Goal: Transaction & Acquisition: Purchase product/service

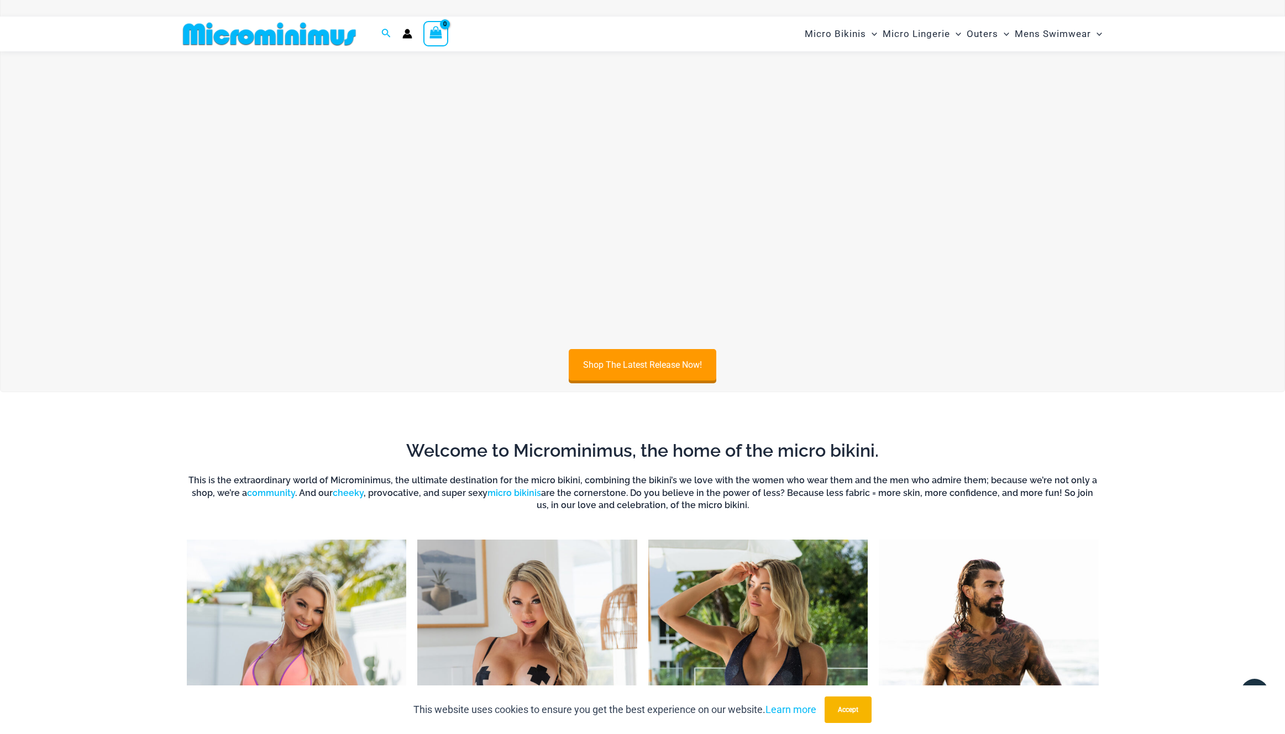
scroll to position [84, 0]
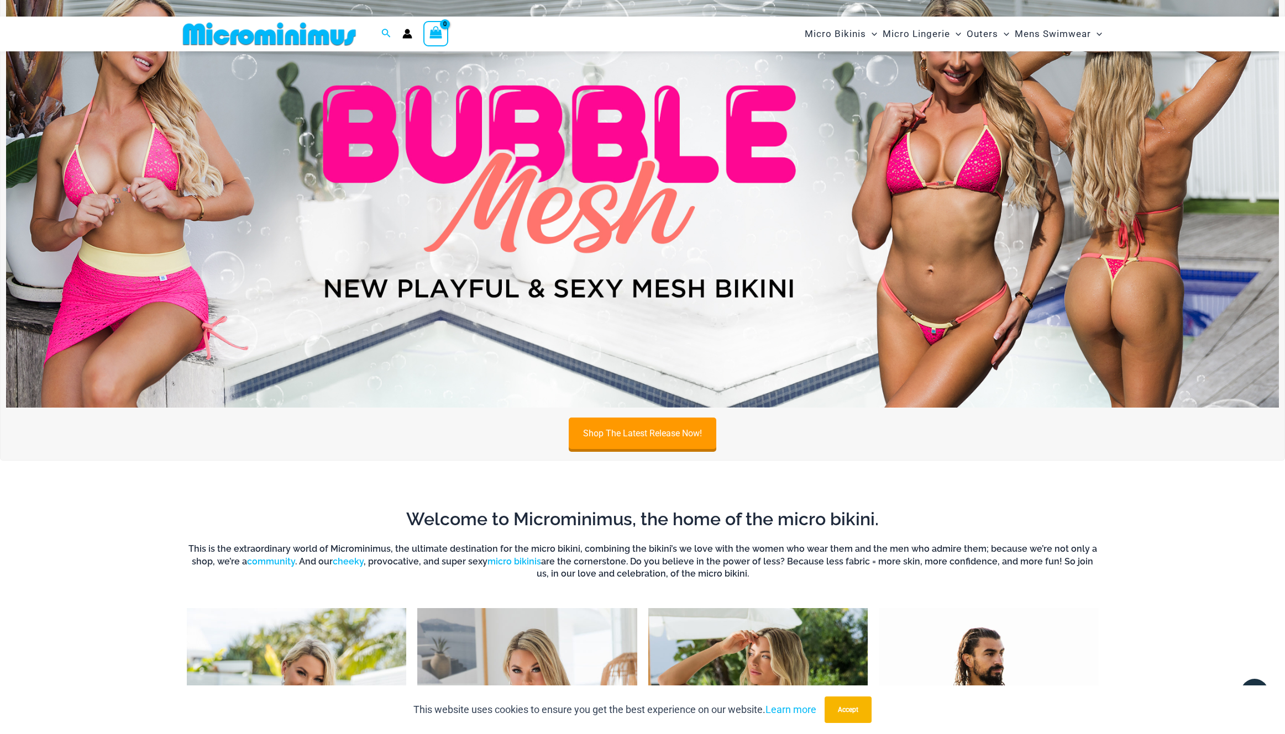
click at [540, 194] on img at bounding box center [642, 192] width 1272 height 433
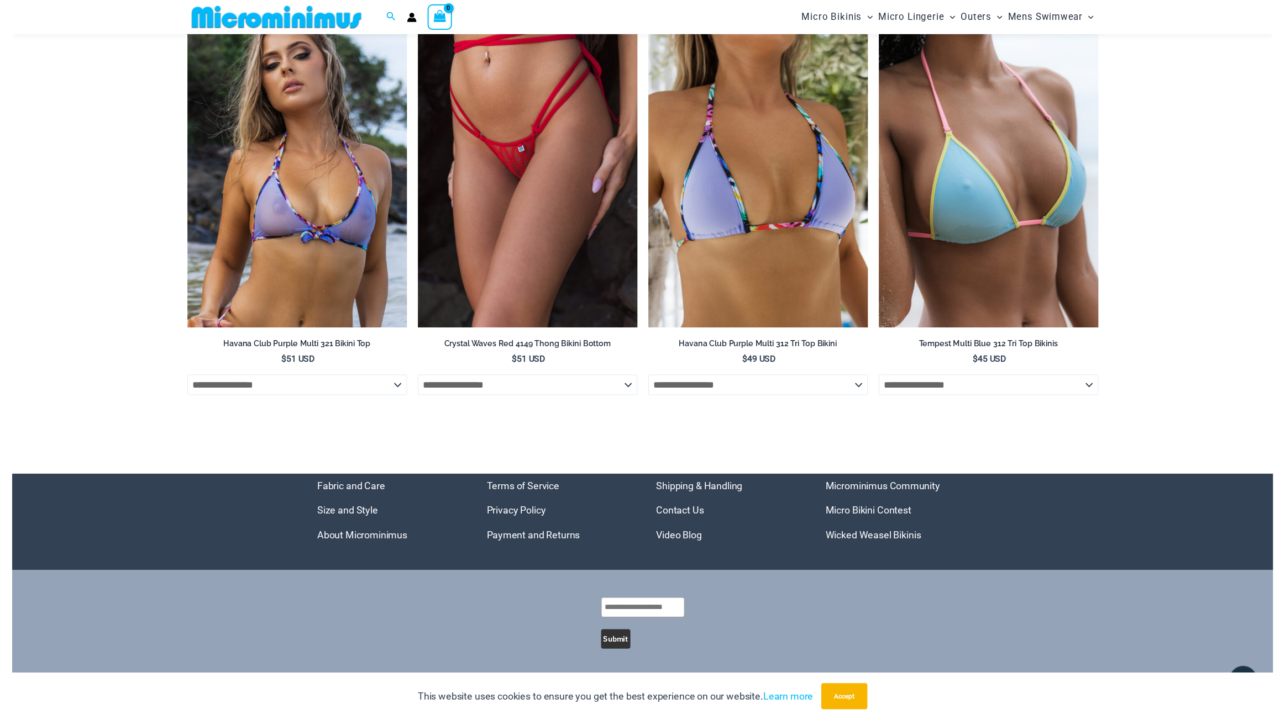
scroll to position [4454, 0]
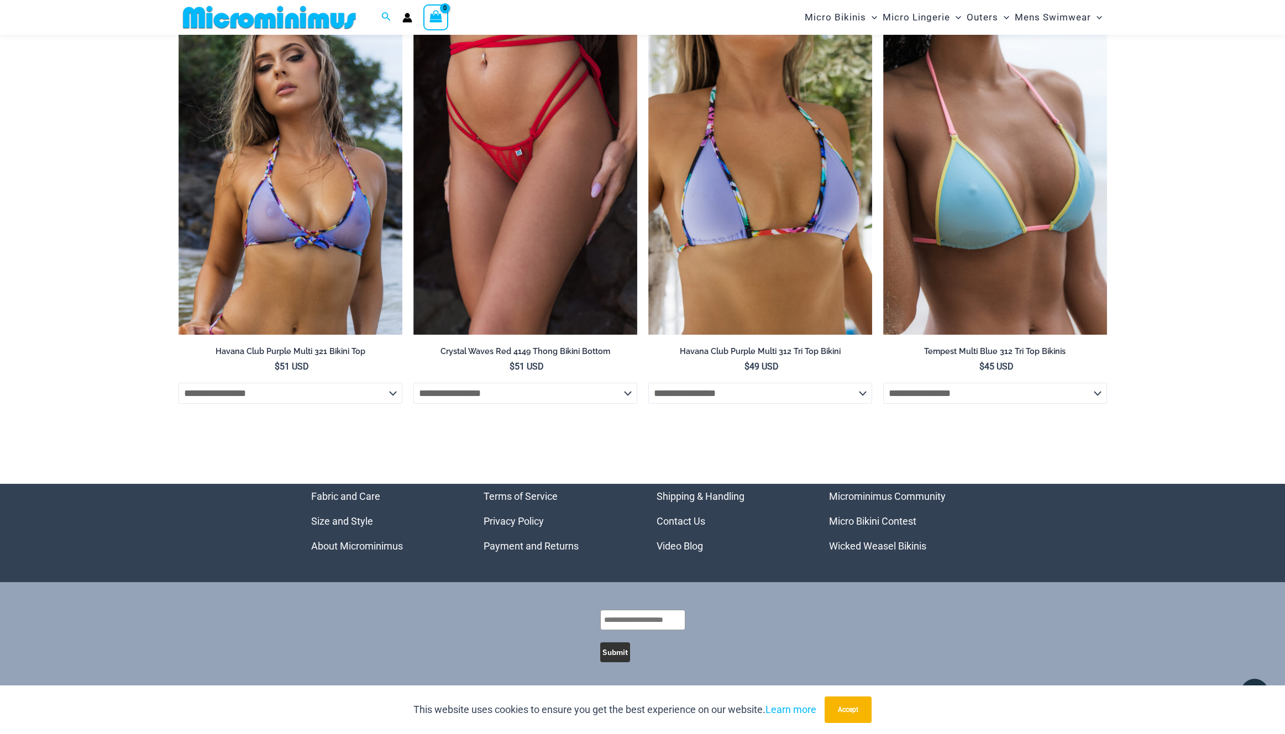
click at [866, 545] on link "Wicked Weasel Bikinis" at bounding box center [877, 546] width 97 height 12
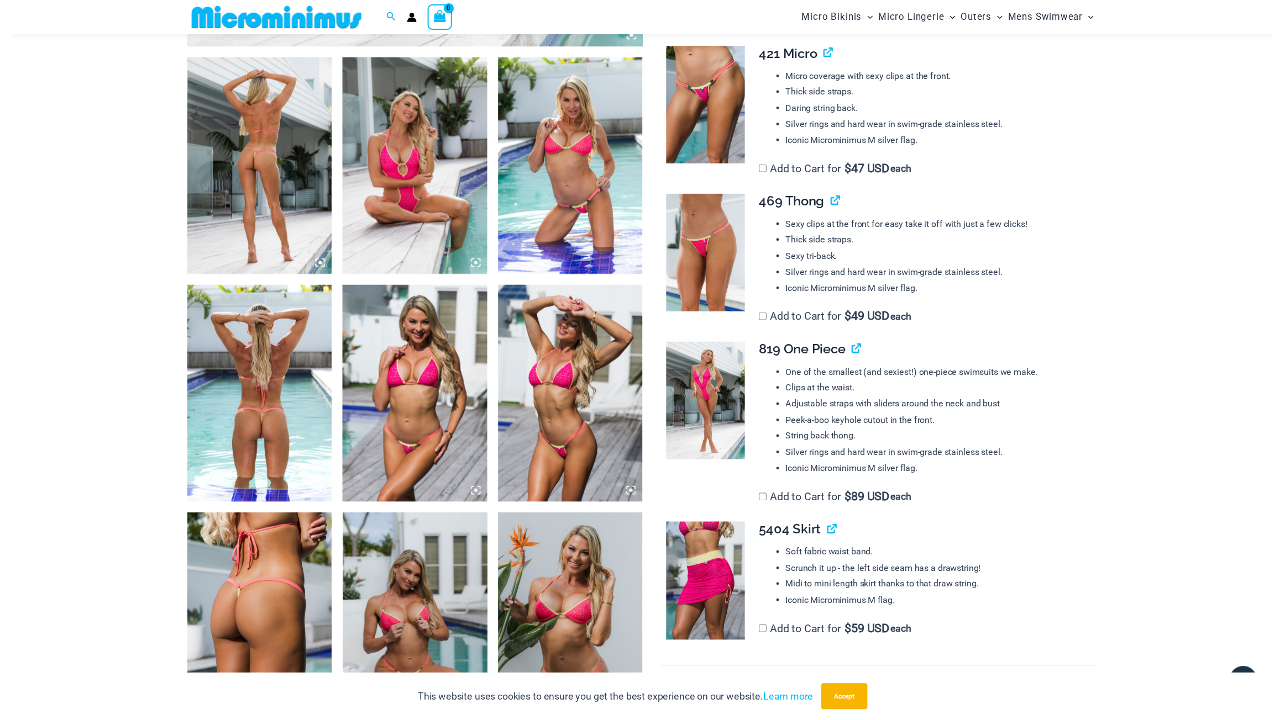
scroll to position [749, 0]
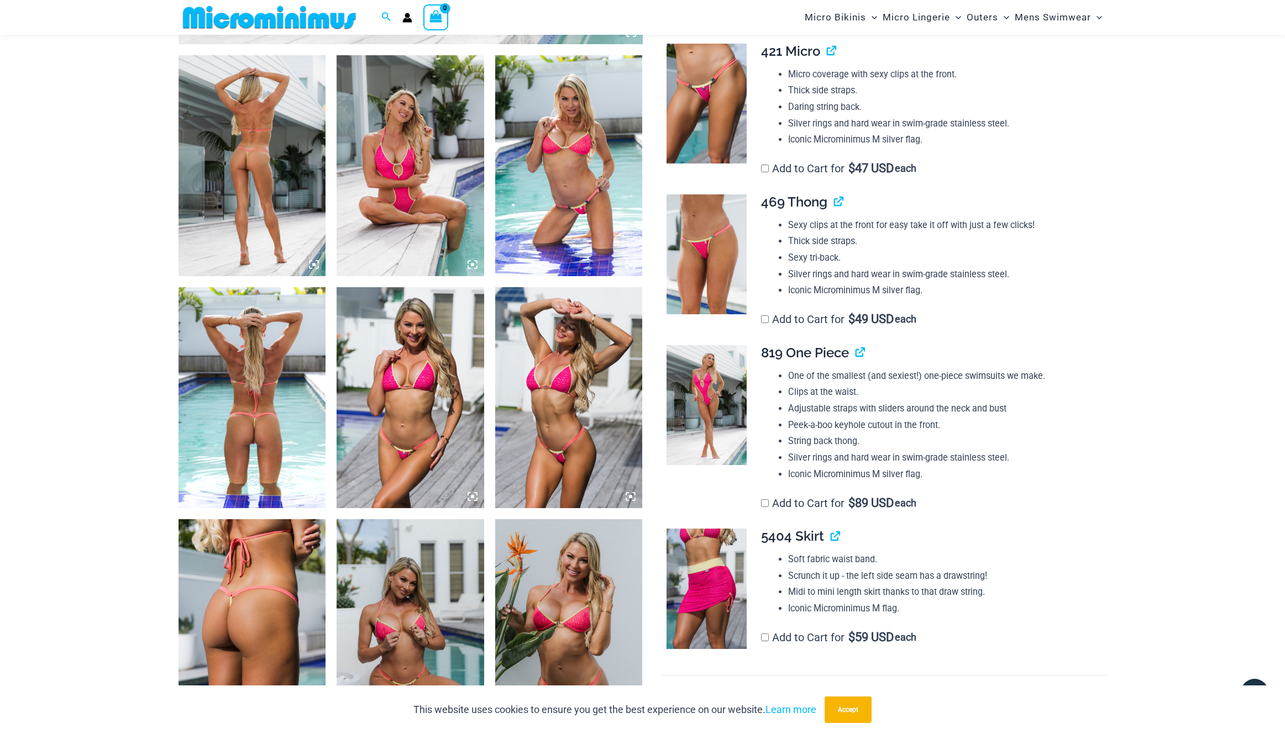
click at [718, 529] on img at bounding box center [706, 589] width 80 height 120
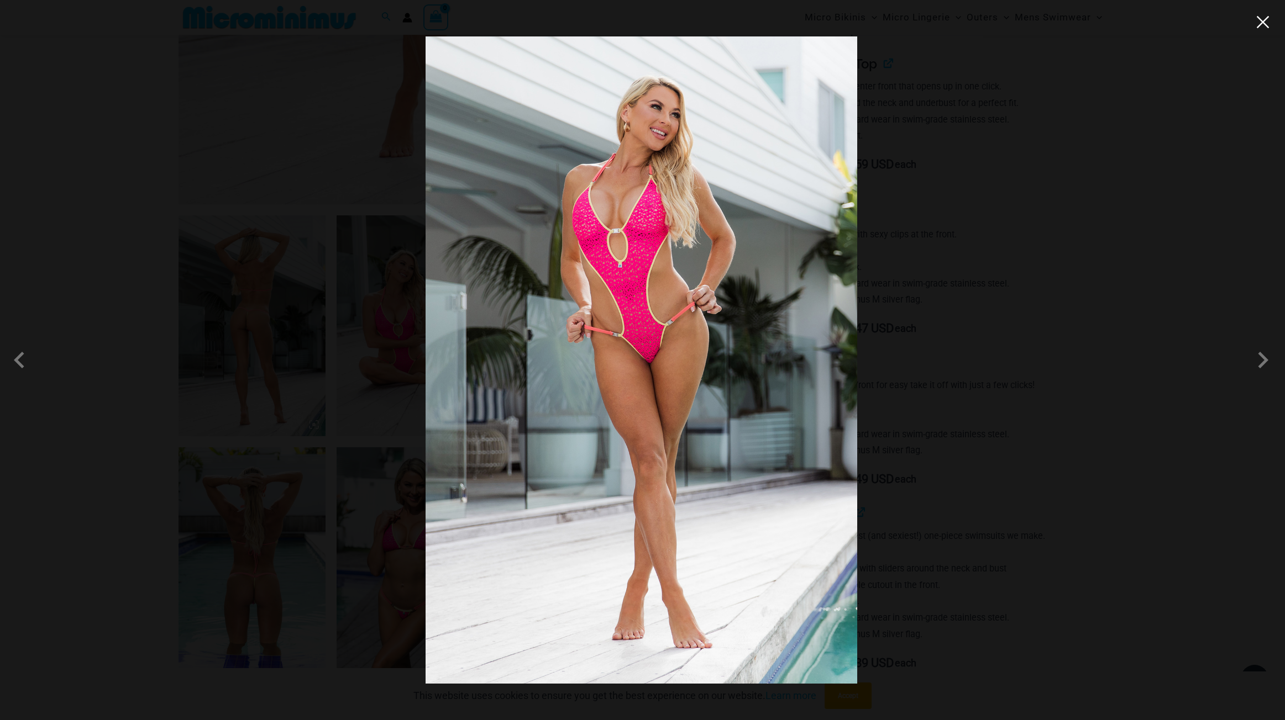
click at [1266, 25] on button "Close" at bounding box center [1262, 22] width 17 height 17
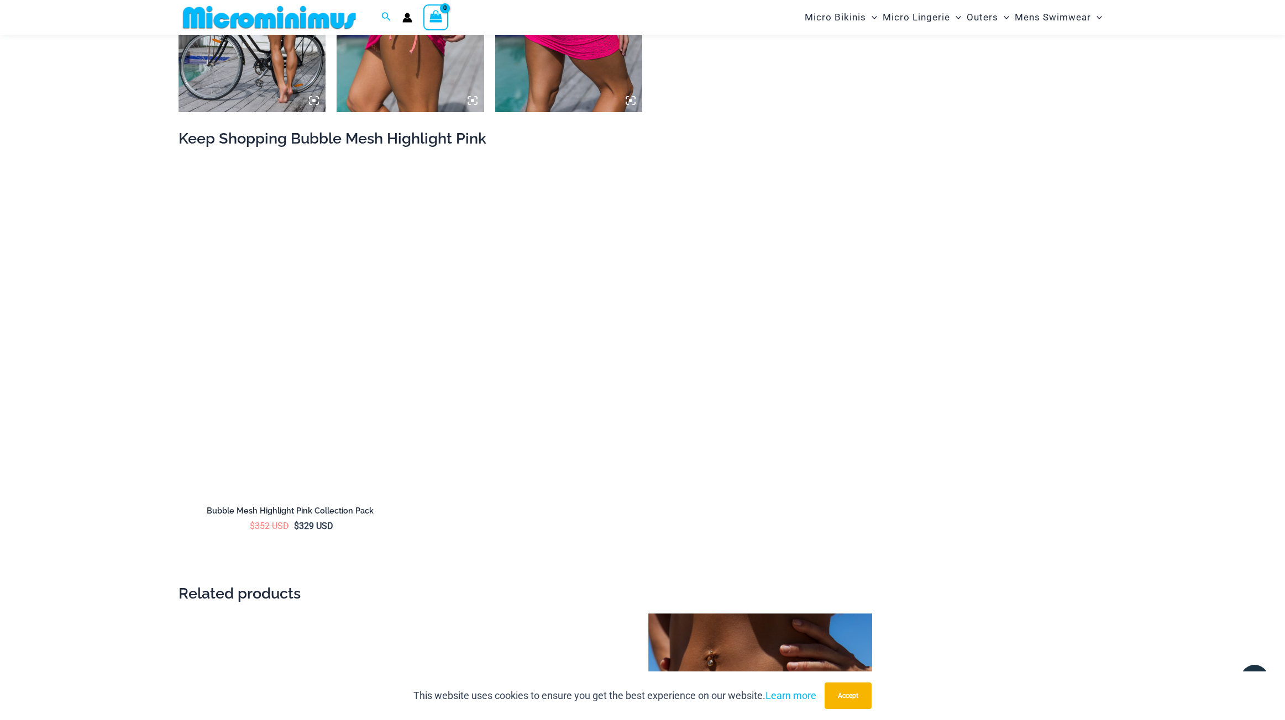
scroll to position [1841, 0]
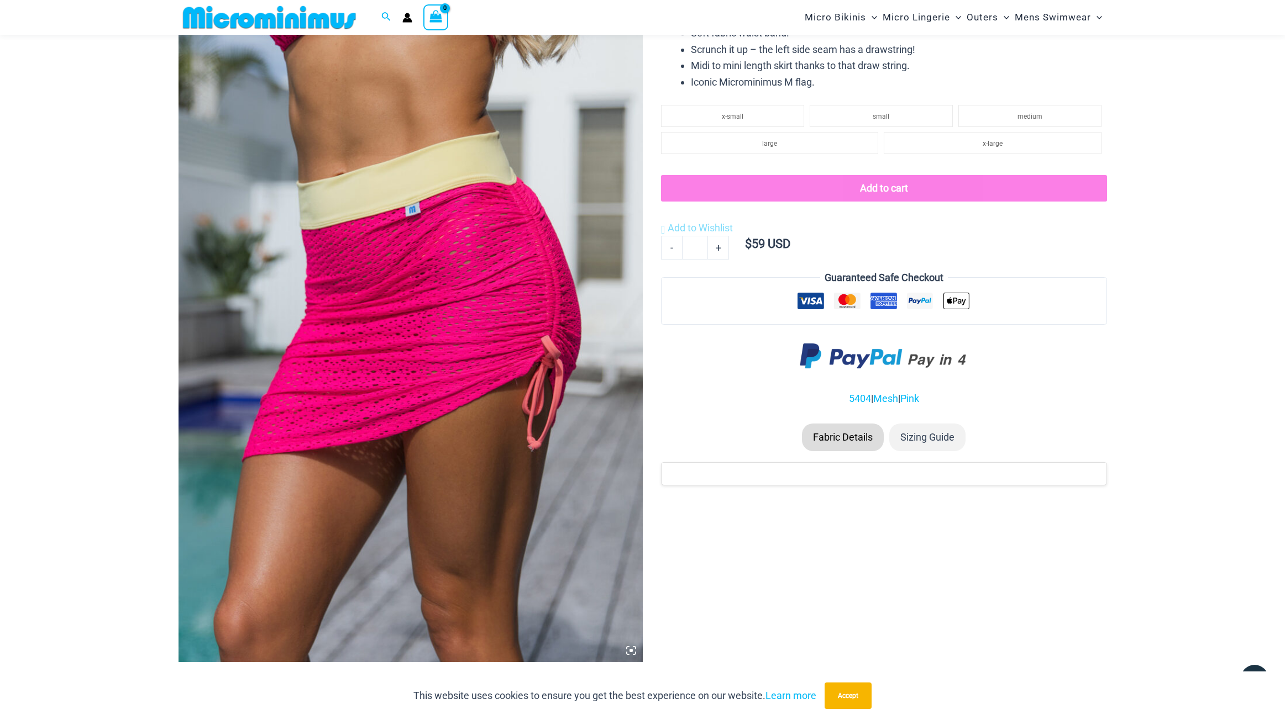
scroll to position [123, 0]
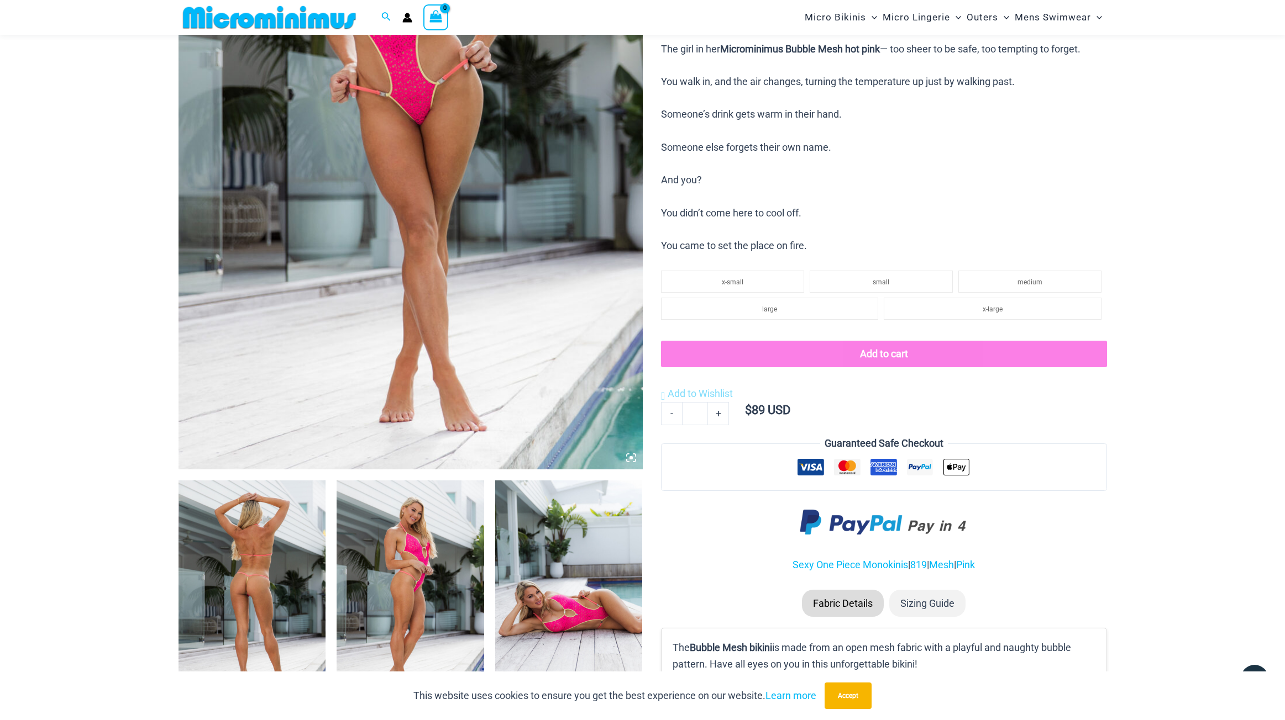
scroll to position [314, 0]
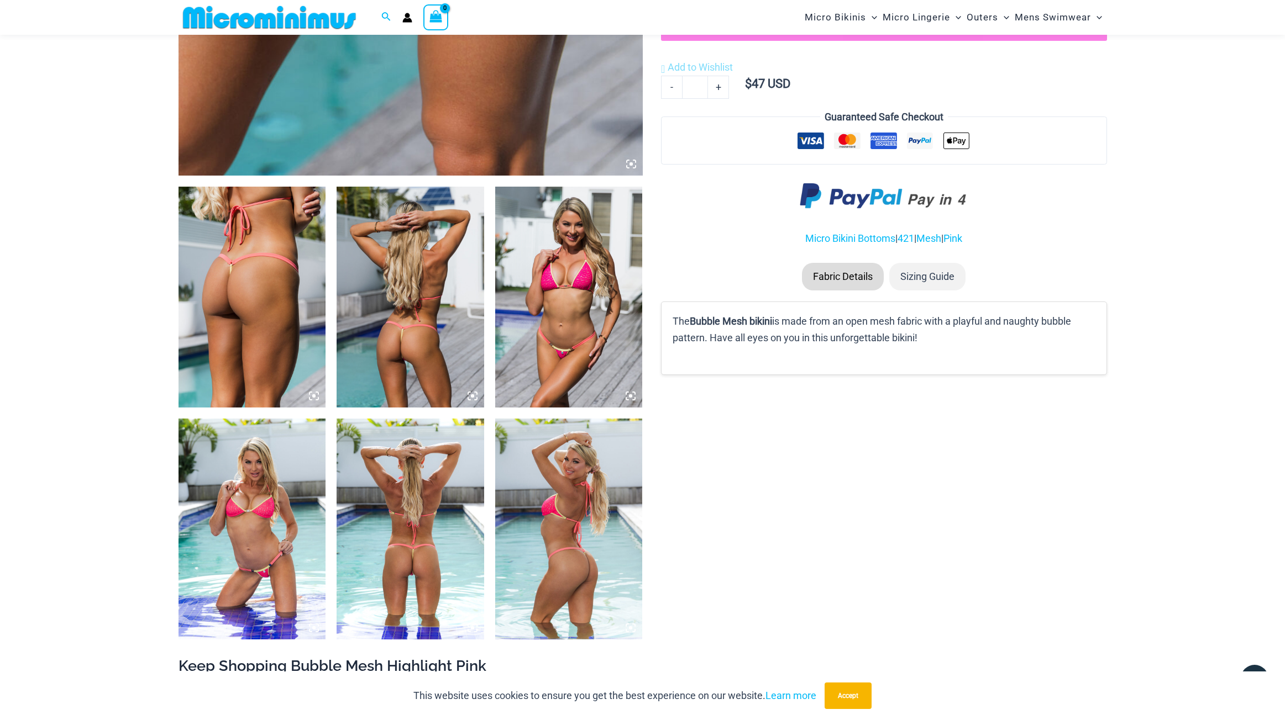
scroll to position [572, 0]
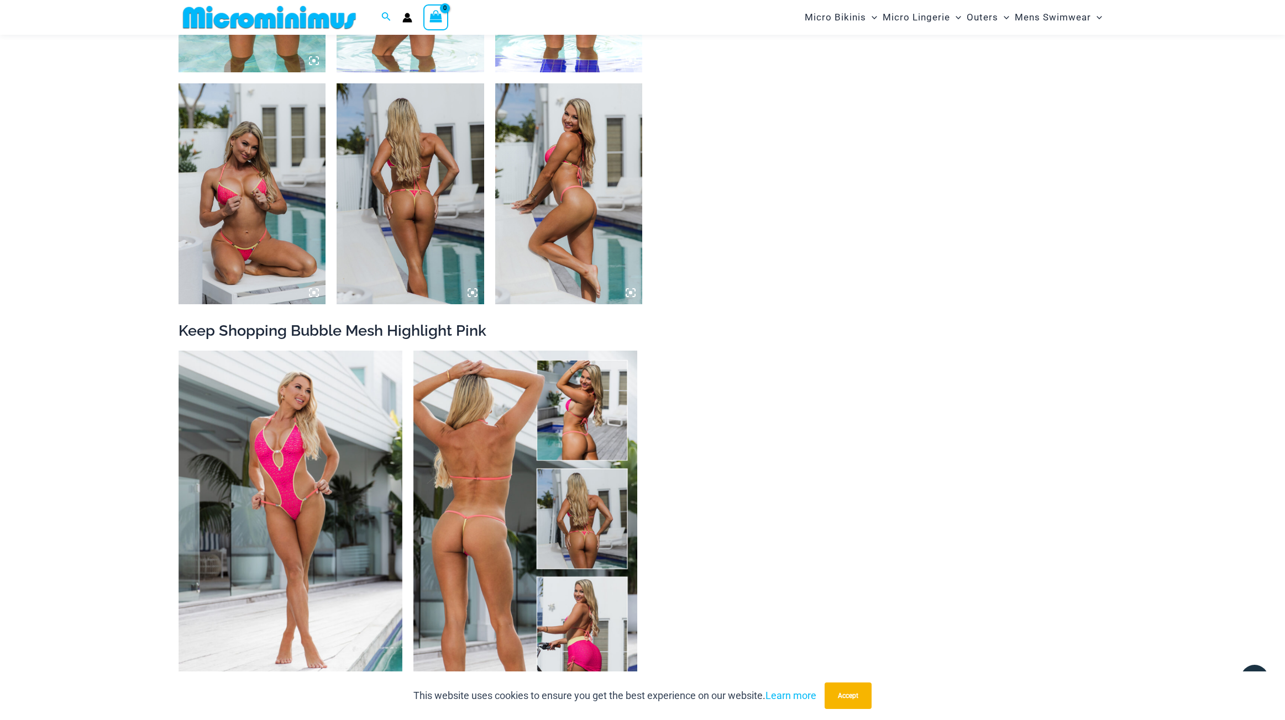
scroll to position [878, 0]
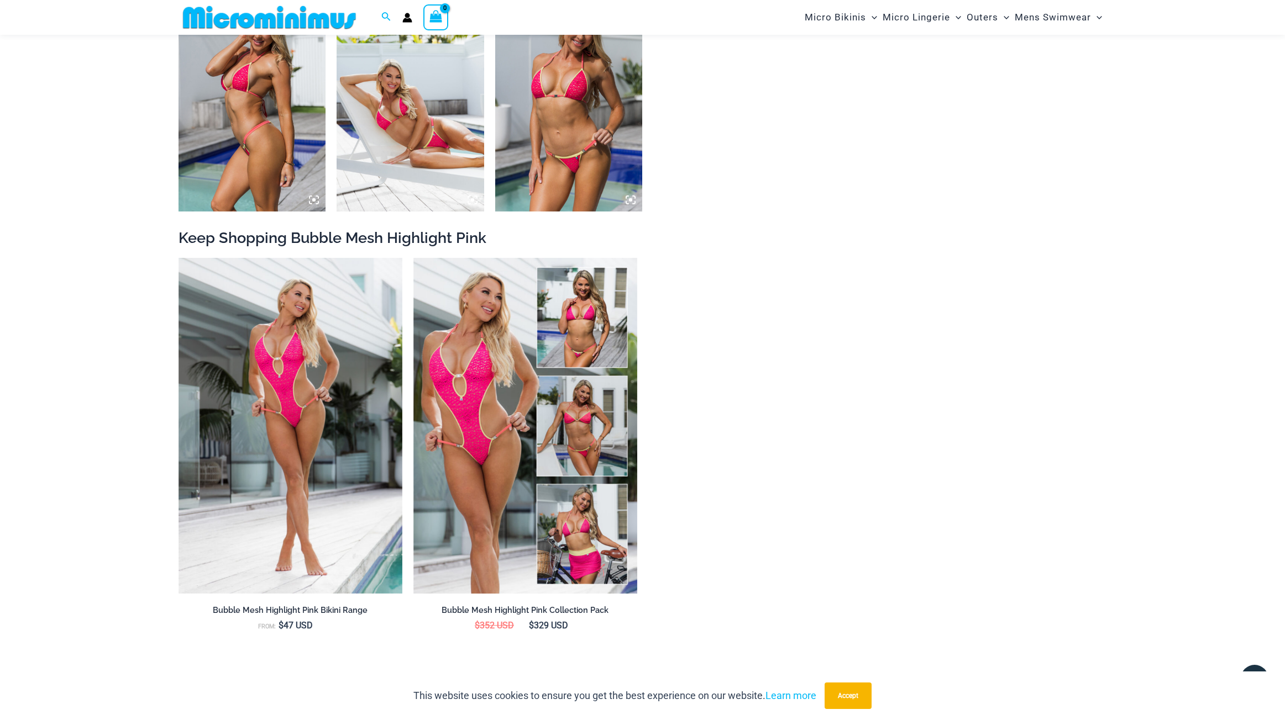
scroll to position [1276, 0]
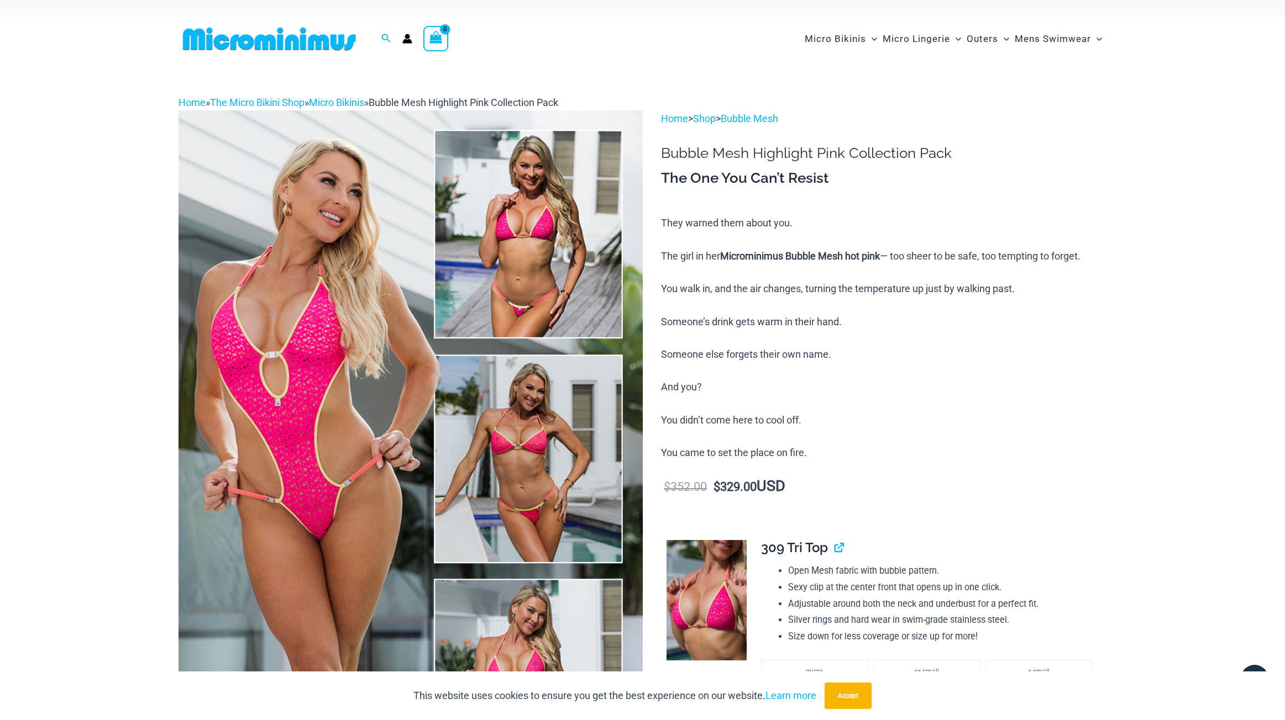
click at [65, 61] on div "Search for: Search Search No products in the cart. No products in the cart. Con…" at bounding box center [642, 39] width 1285 height 45
